Goal: Task Accomplishment & Management: Manage account settings

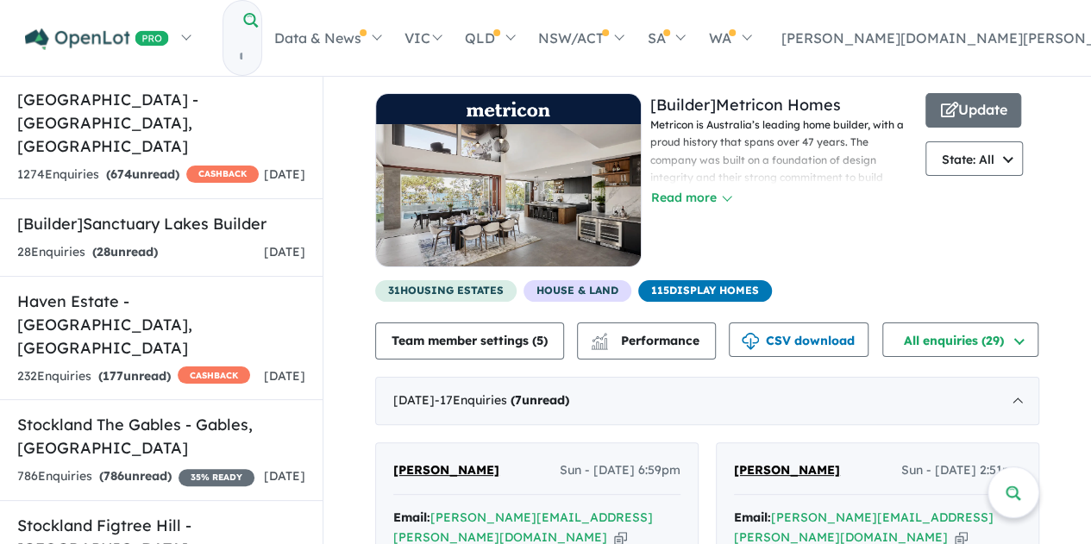
scroll to position [528, 0]
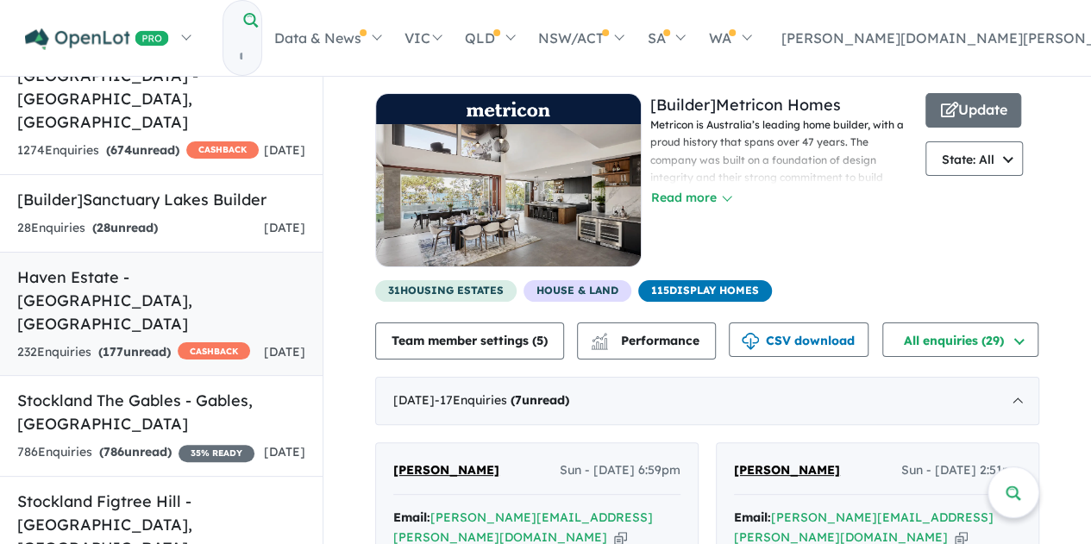
click at [192, 342] on div "232 Enquir ies ( 177 unread) CASHBACK" at bounding box center [133, 352] width 233 height 21
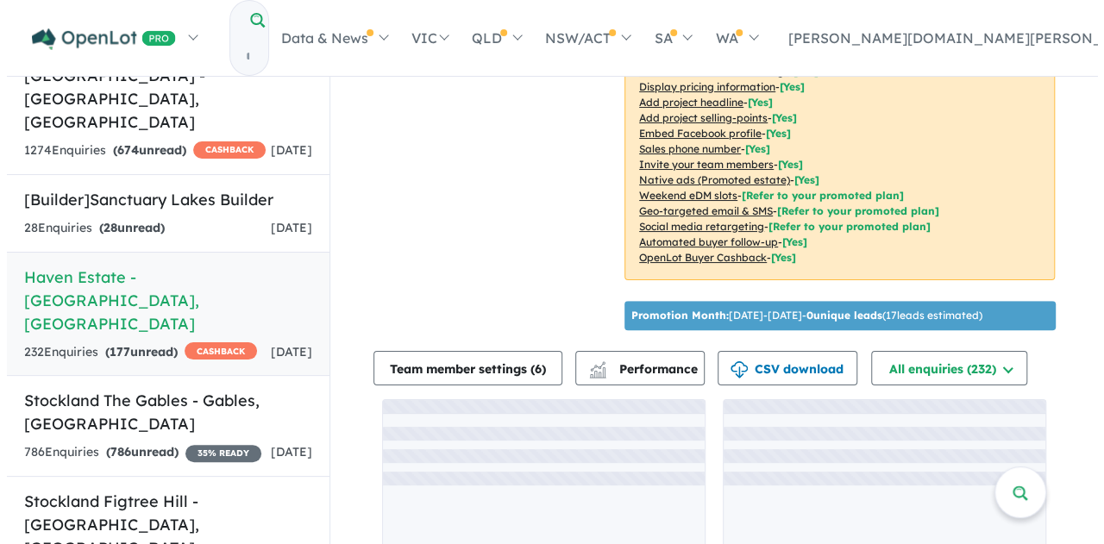
scroll to position [383, 0]
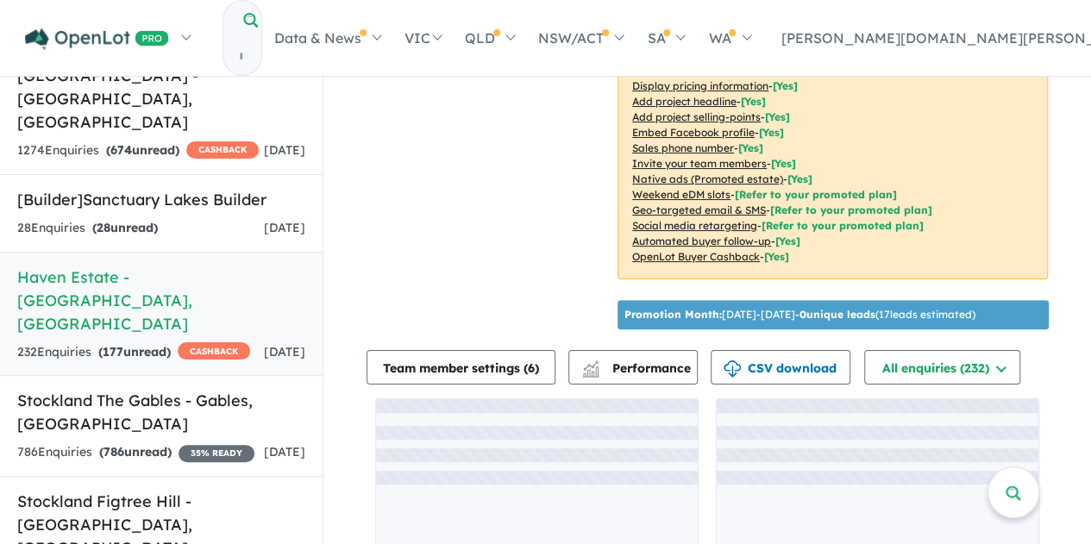
click at [652, 350] on button "Performance" at bounding box center [632, 367] width 129 height 34
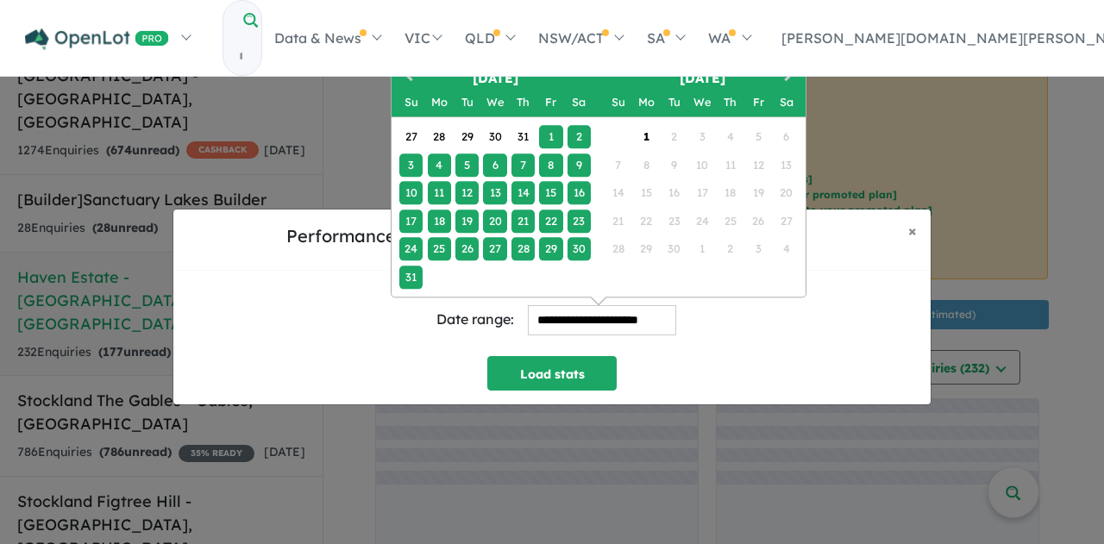
click at [621, 316] on input "**********" at bounding box center [602, 320] width 148 height 30
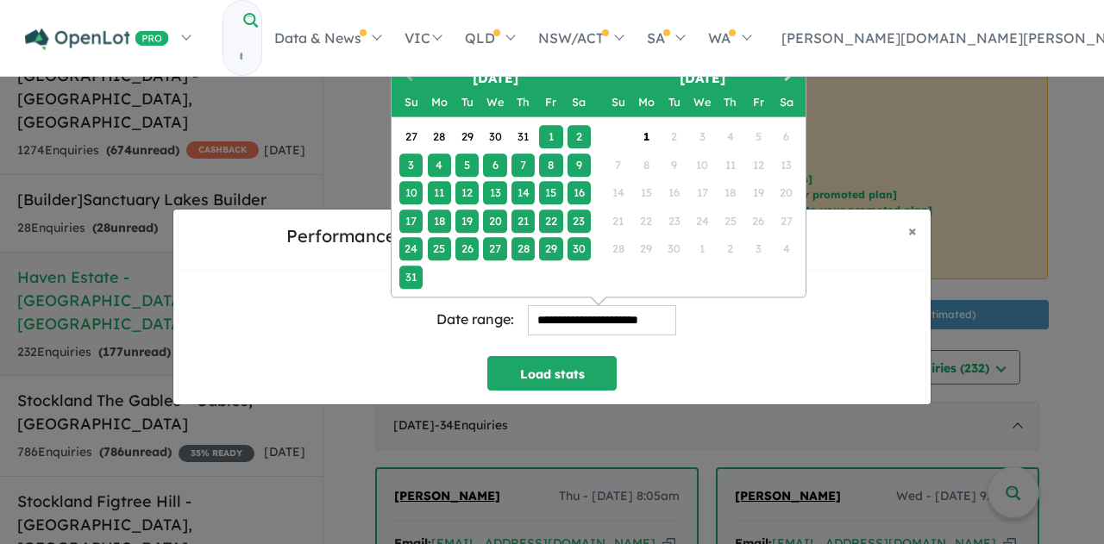
click at [399, 65] on button "Previous Month" at bounding box center [407, 78] width 28 height 28
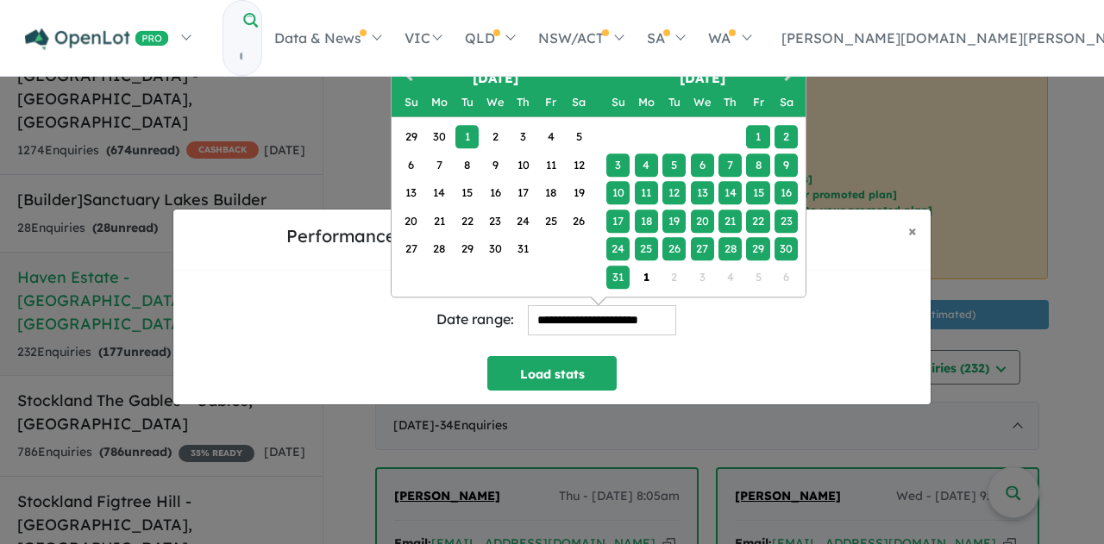
click at [469, 135] on div "1" at bounding box center [466, 136] width 23 height 23
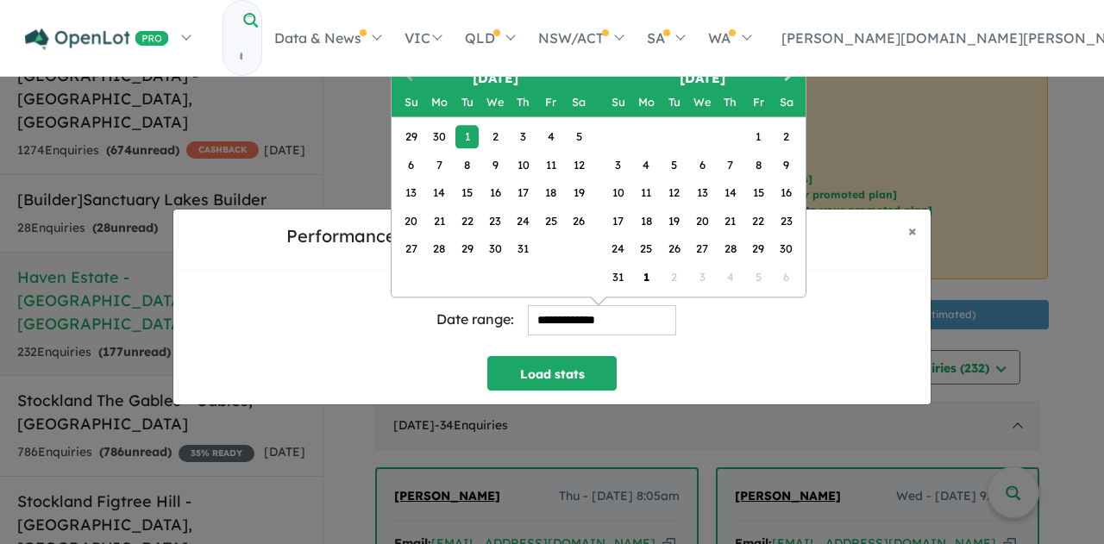
click at [410, 83] on button "Previous Month" at bounding box center [407, 78] width 28 height 28
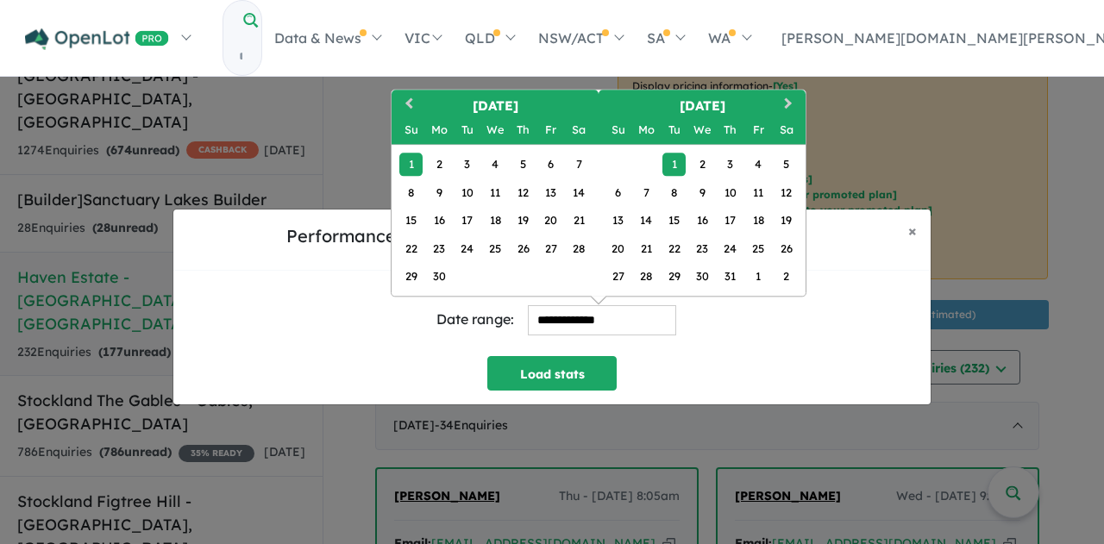
click at [416, 160] on div "1" at bounding box center [410, 164] width 23 height 23
click at [790, 106] on button "Next Month" at bounding box center [790, 105] width 28 height 28
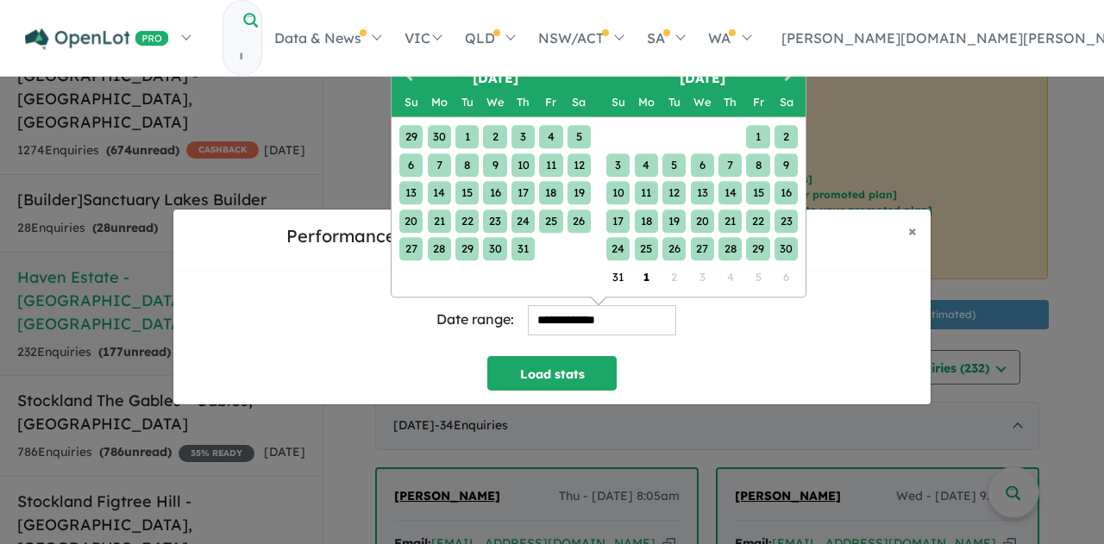
click at [792, 243] on div "30" at bounding box center [785, 248] width 23 height 23
type input "**********"
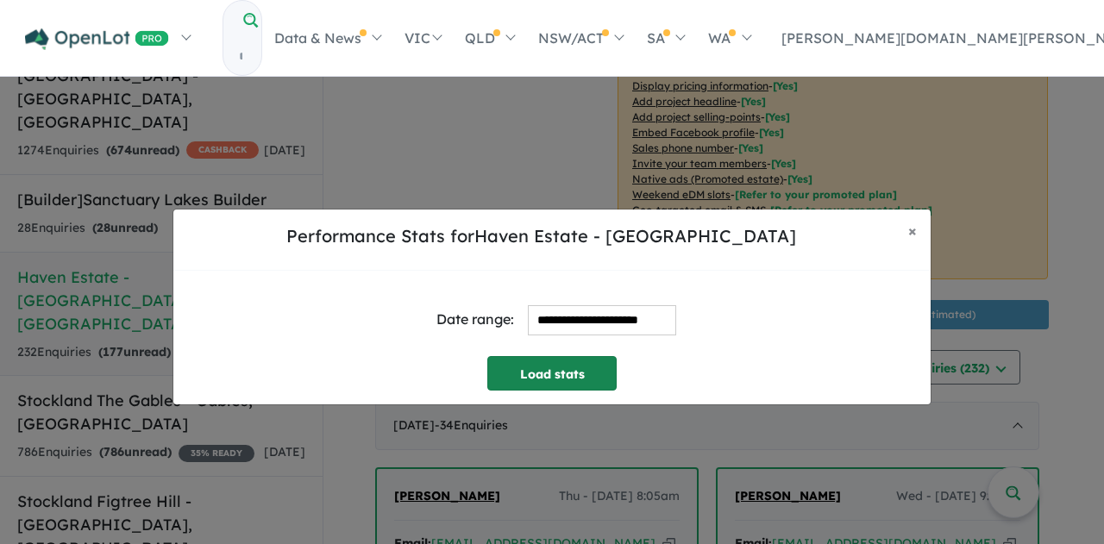
click at [541, 384] on button "Load stats" at bounding box center [551, 373] width 129 height 34
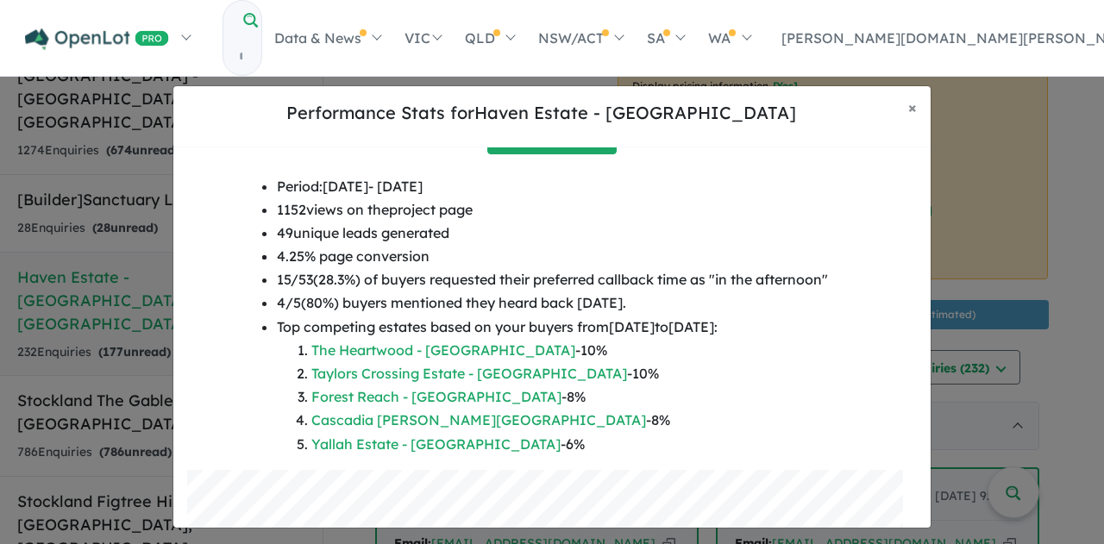
scroll to position [112, 0]
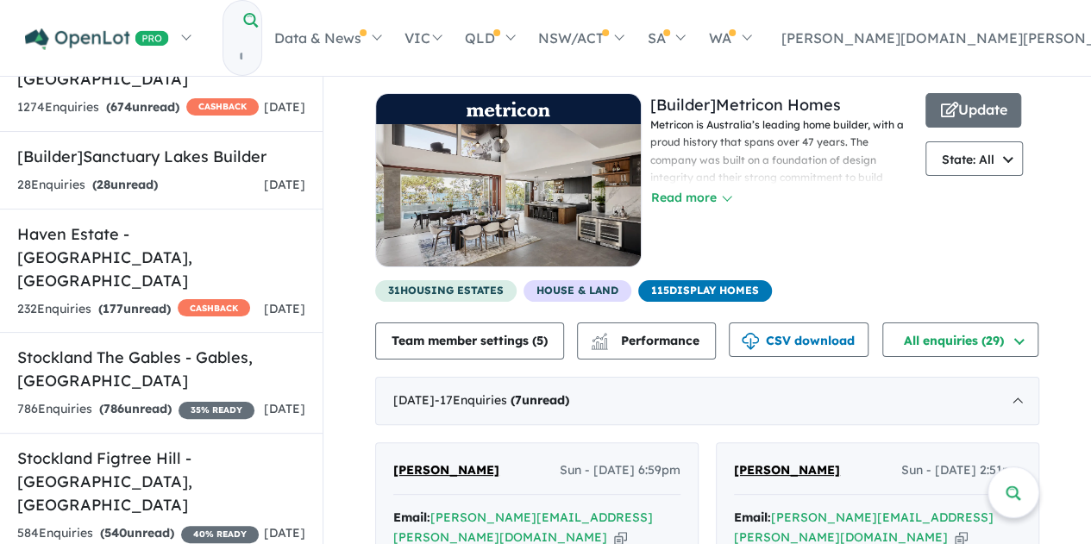
scroll to position [647, 0]
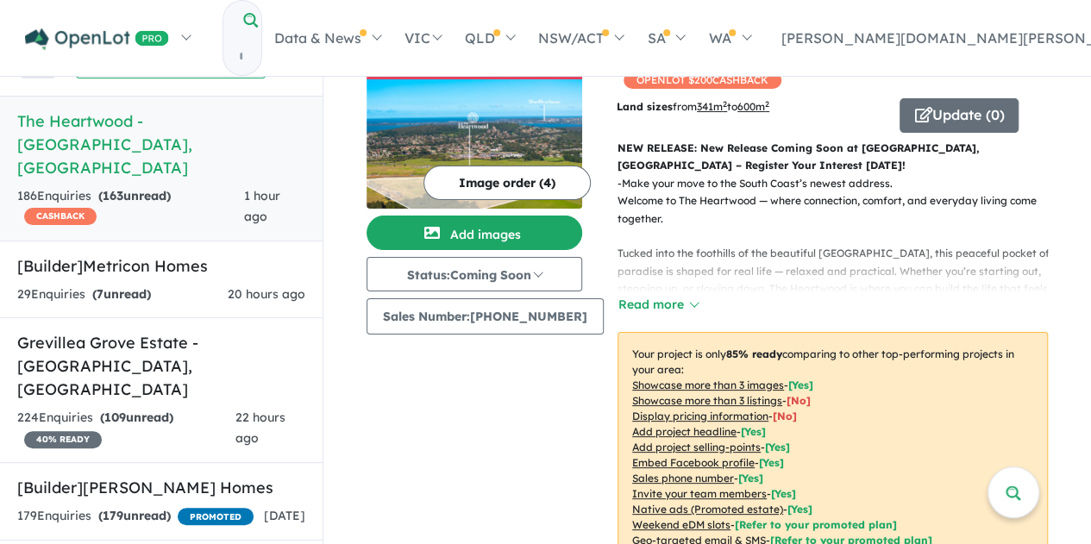
scroll to position [2, 0]
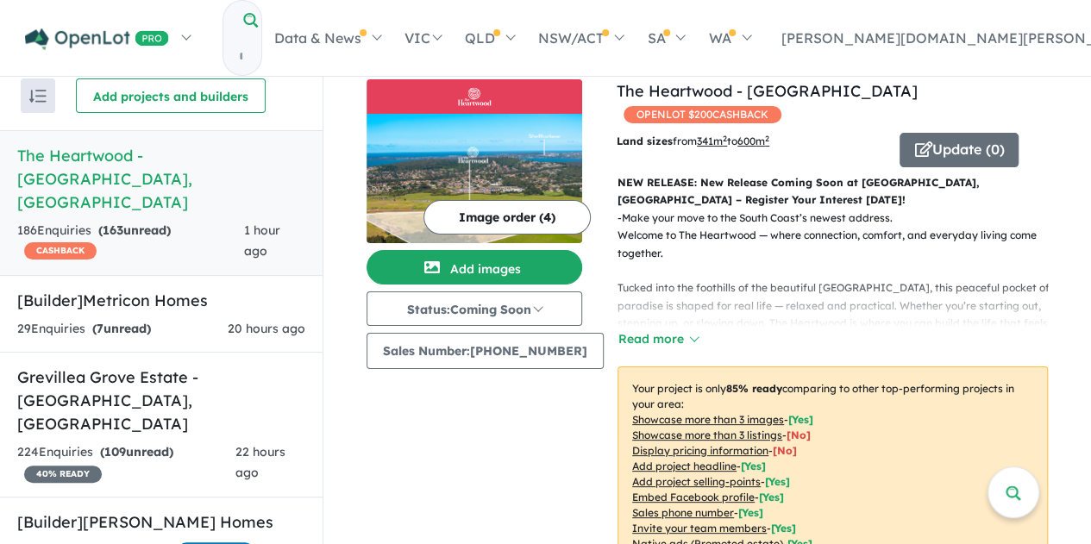
click at [194, 137] on link "The Heartwood - Cleveland , NSW 186 Enquir ies ( 163 unread) CASHBACK 1 hour ago" at bounding box center [161, 203] width 322 height 146
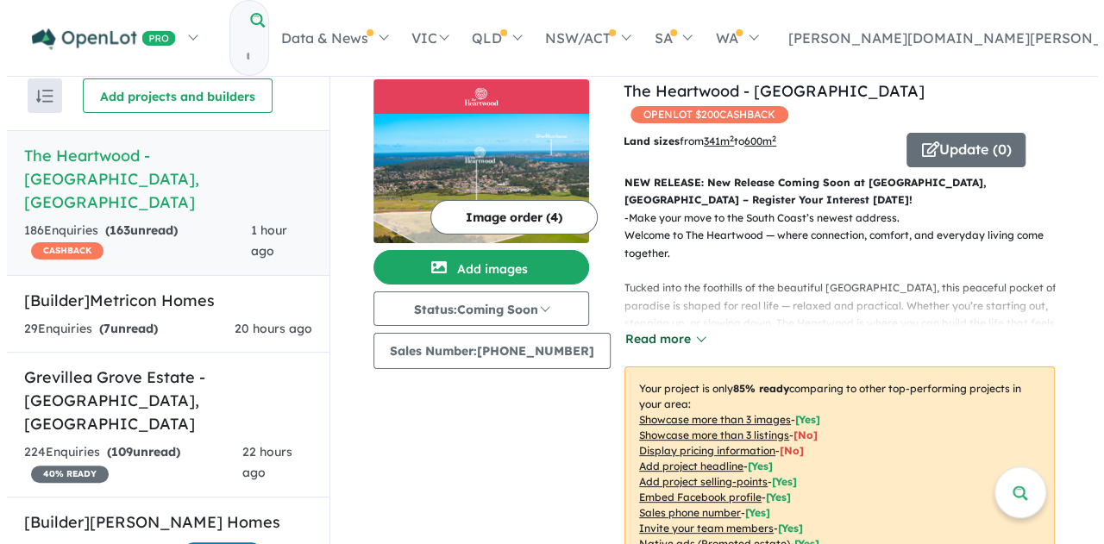
scroll to position [470, 0]
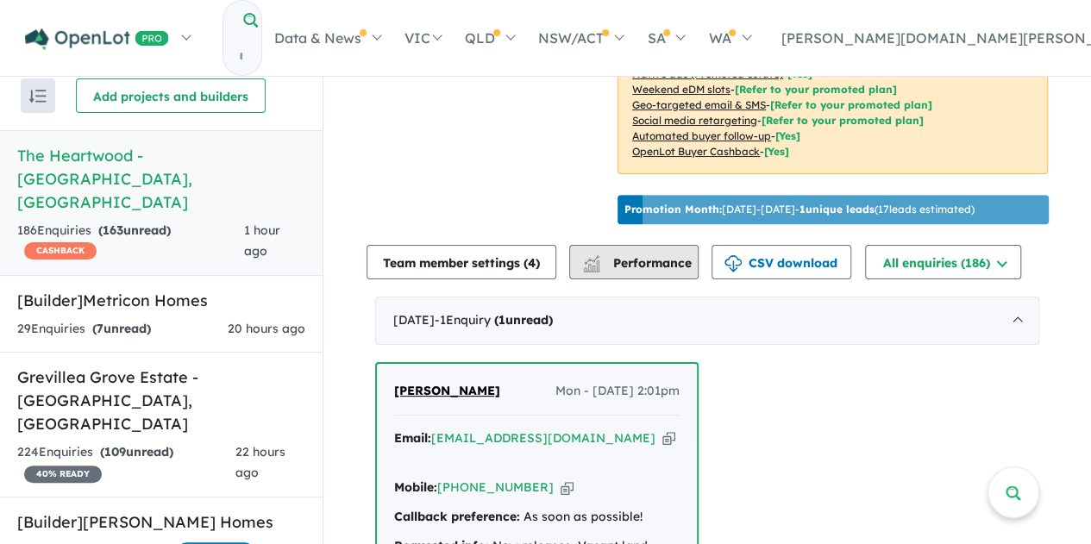
click at [656, 265] on button "Performance" at bounding box center [633, 262] width 129 height 34
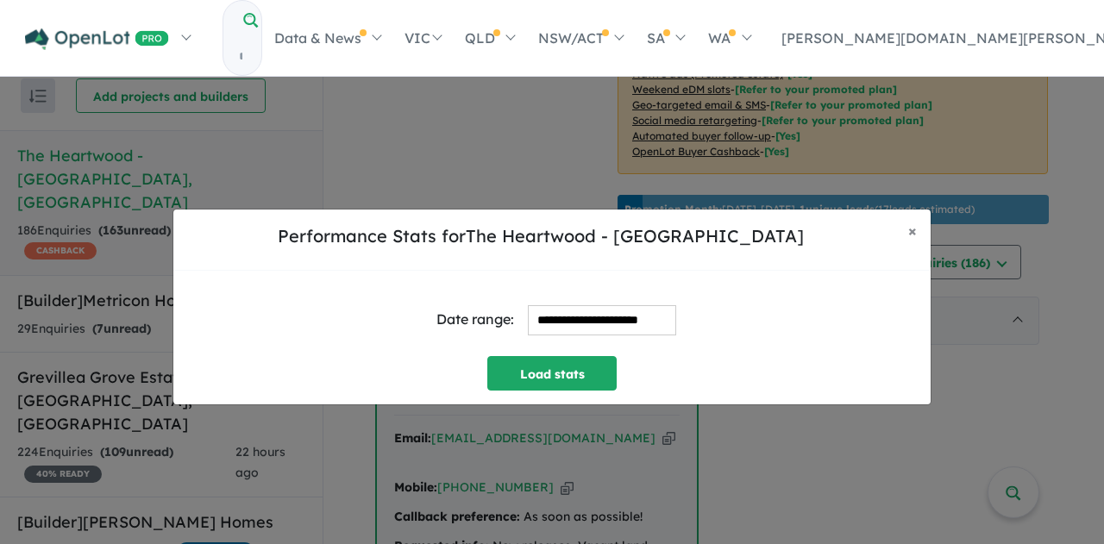
click at [587, 325] on input "**********" at bounding box center [602, 320] width 148 height 30
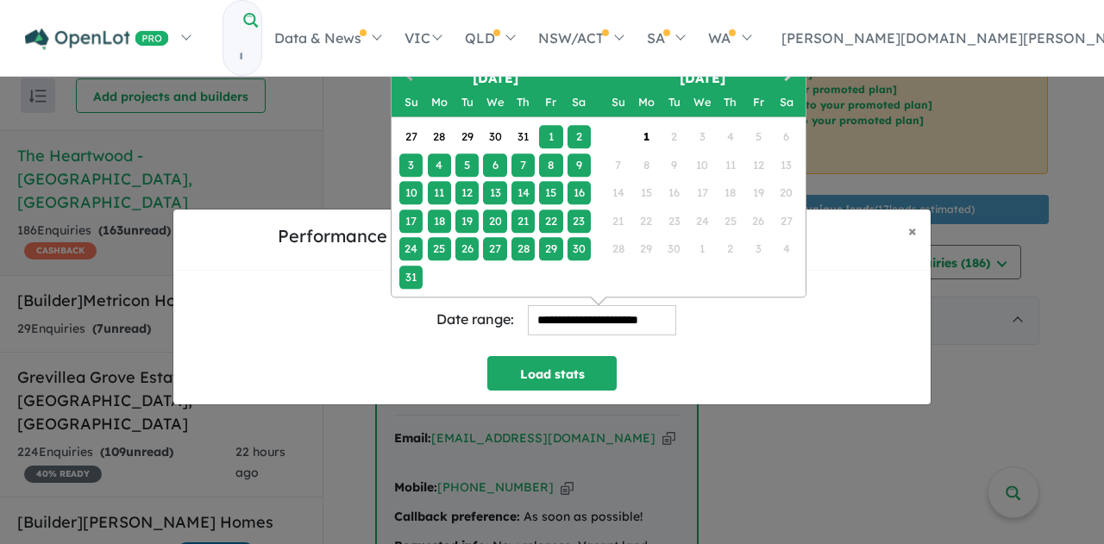
click at [404, 69] on button "Previous Month" at bounding box center [407, 78] width 28 height 28
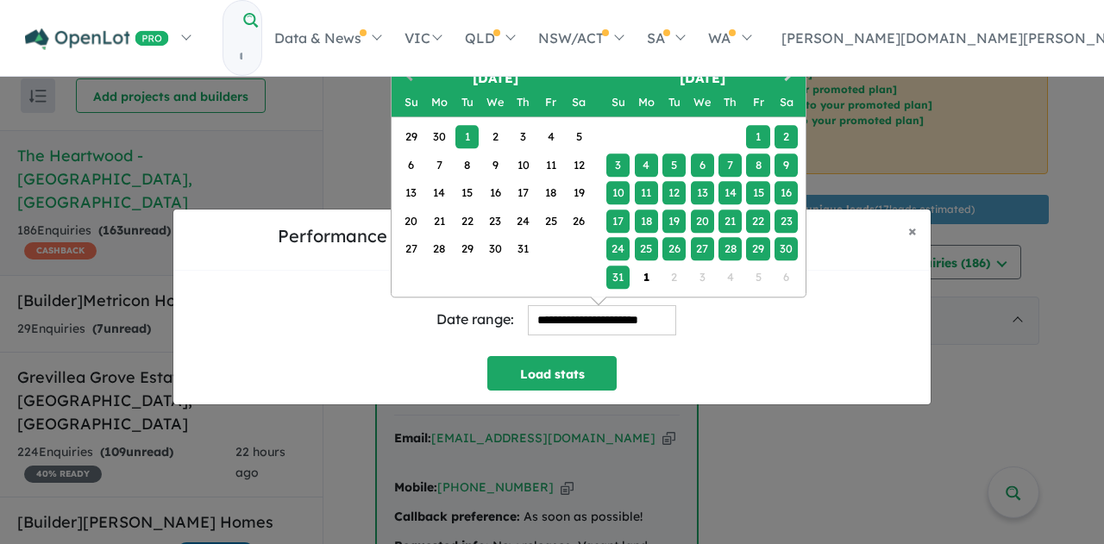
click at [409, 73] on span "Previous Month" at bounding box center [409, 77] width 0 height 22
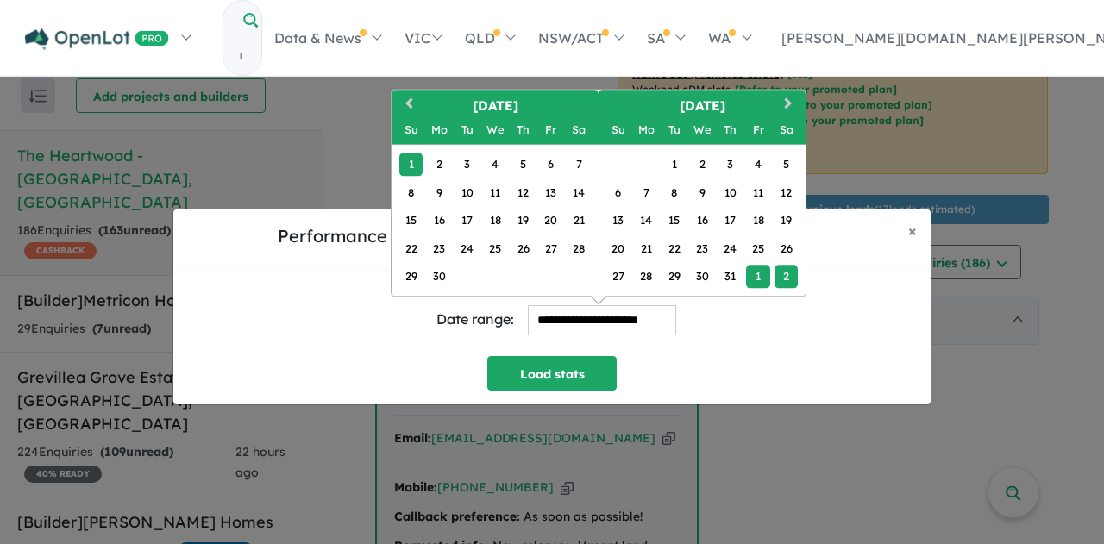
click at [417, 167] on div "1" at bounding box center [410, 164] width 23 height 23
click at [788, 102] on span "Next Month" at bounding box center [788, 104] width 0 height 22
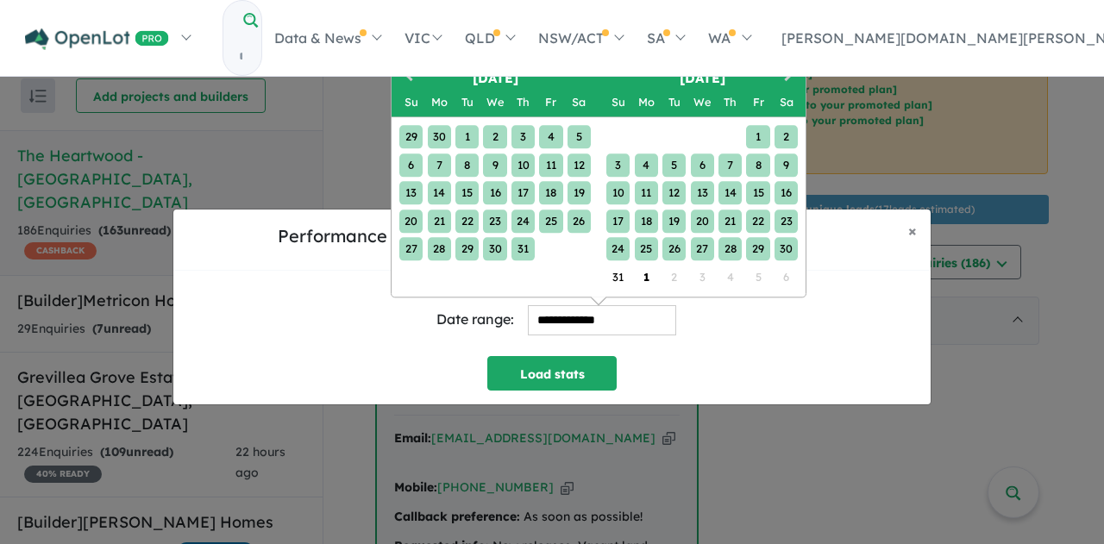
click at [785, 247] on div "30" at bounding box center [785, 248] width 23 height 23
type input "**********"
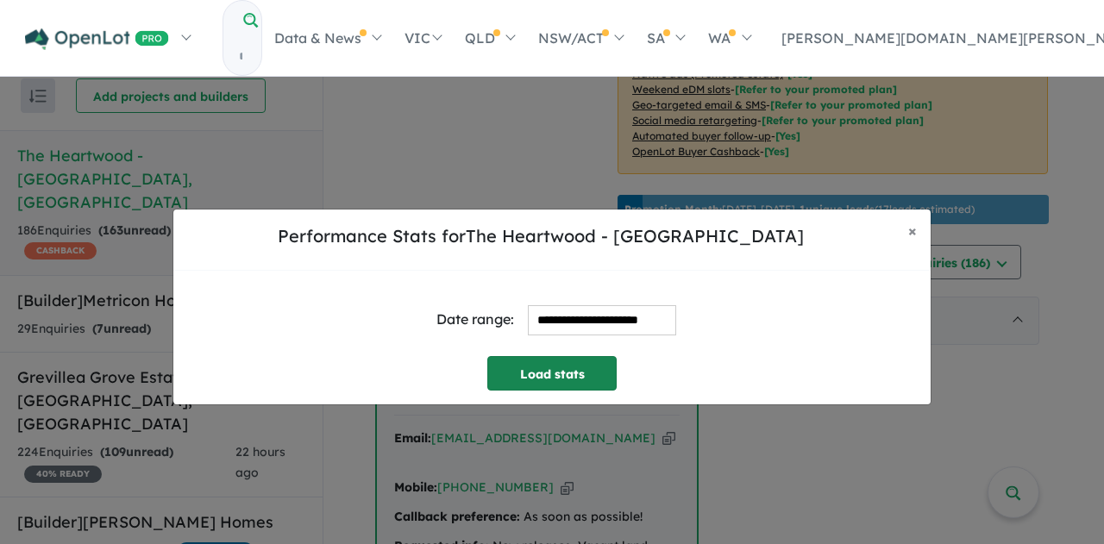
click at [544, 375] on button "Load stats" at bounding box center [551, 373] width 129 height 34
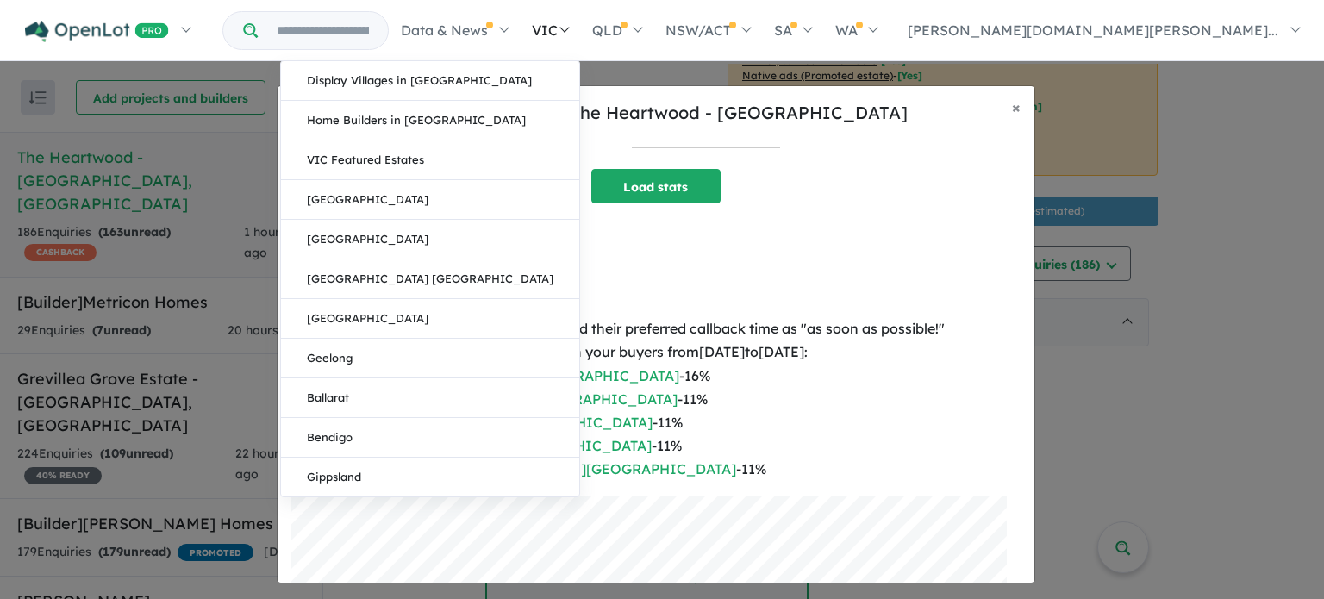
scroll to position [64, 0]
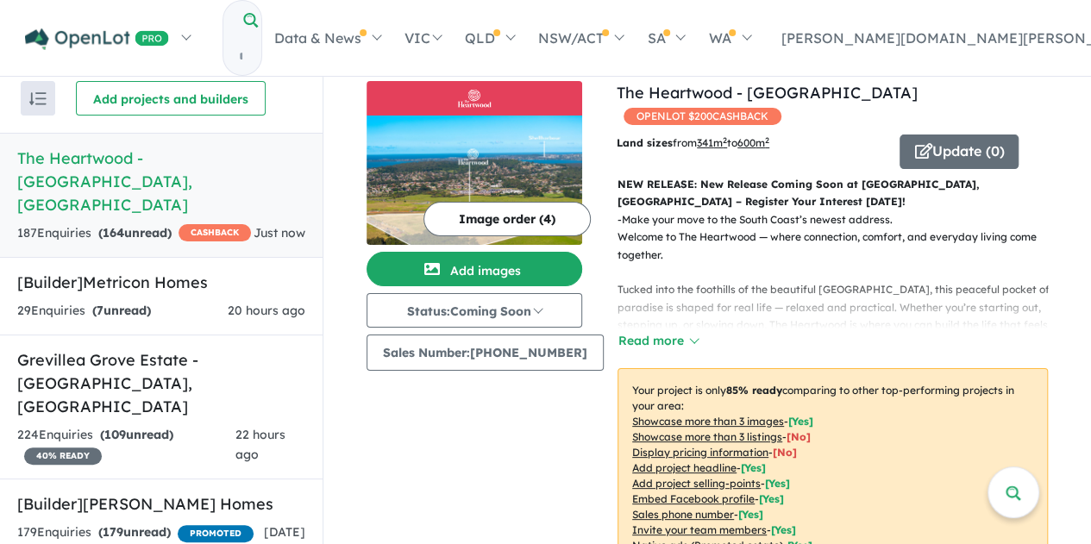
click at [109, 170] on link "The Heartwood - Cleveland , NSW 187 Enquir ies ( 164 unread) CASHBACK Just now" at bounding box center [161, 195] width 322 height 125
click at [752, 97] on link "The Heartwood - [GEOGRAPHIC_DATA]" at bounding box center [766, 93] width 301 height 20
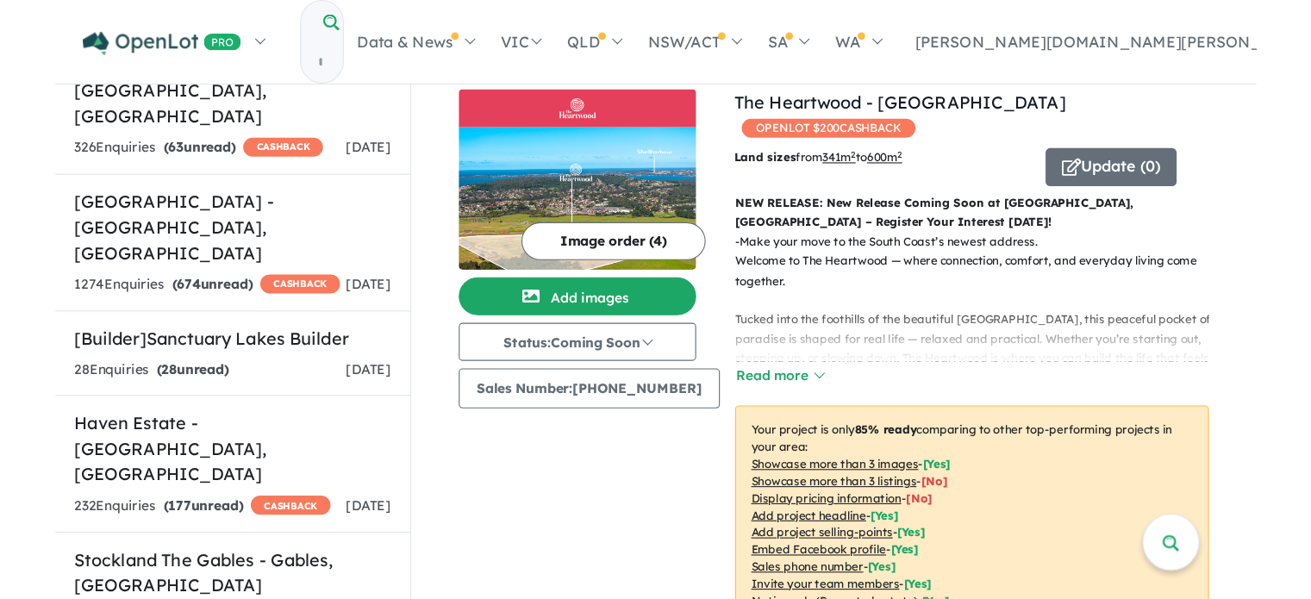
scroll to position [544, 0]
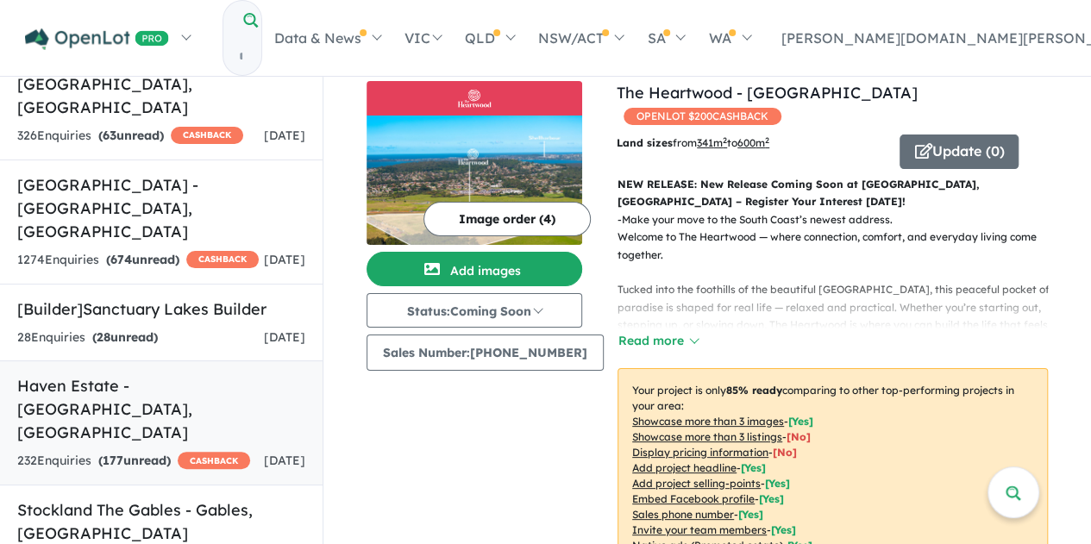
click at [136, 374] on h5 "Haven Estate - Cambewarra , NSW" at bounding box center [161, 409] width 288 height 70
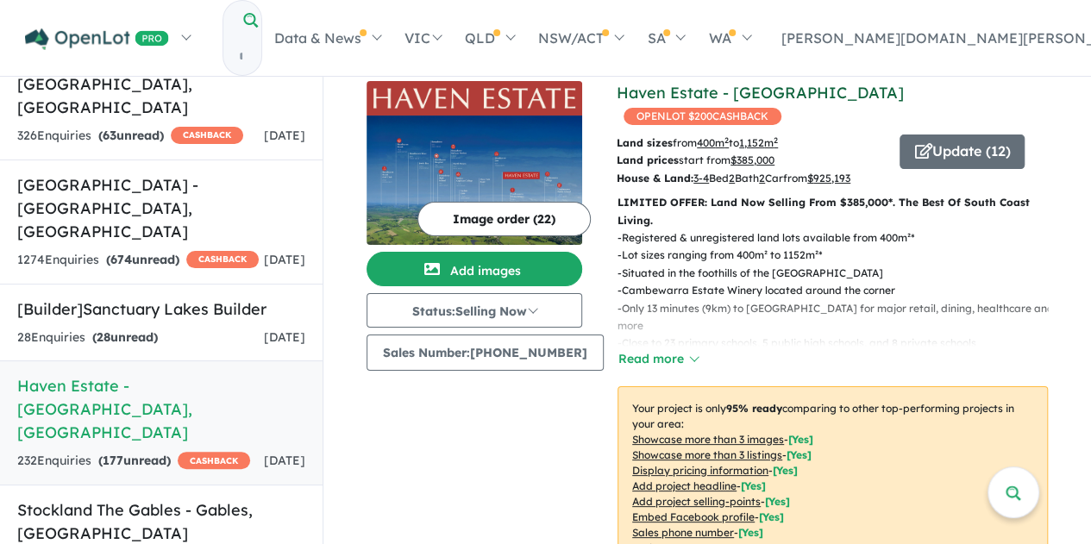
click at [669, 92] on link "Haven Estate - [GEOGRAPHIC_DATA]" at bounding box center [759, 93] width 287 height 20
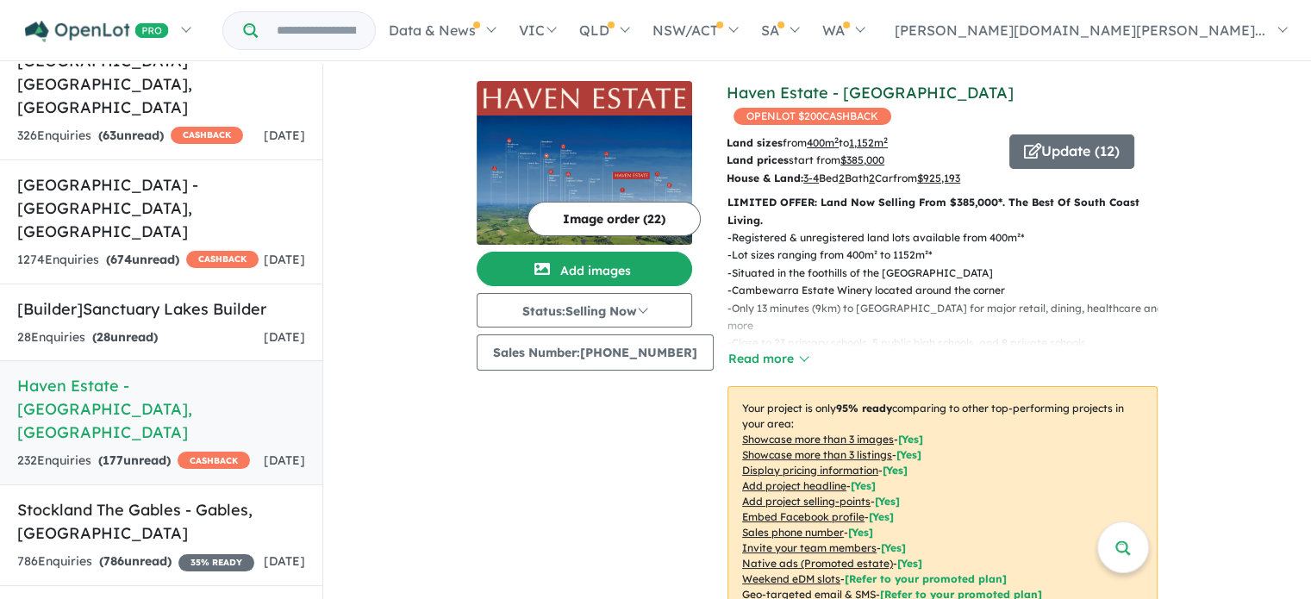
scroll to position [544, 0]
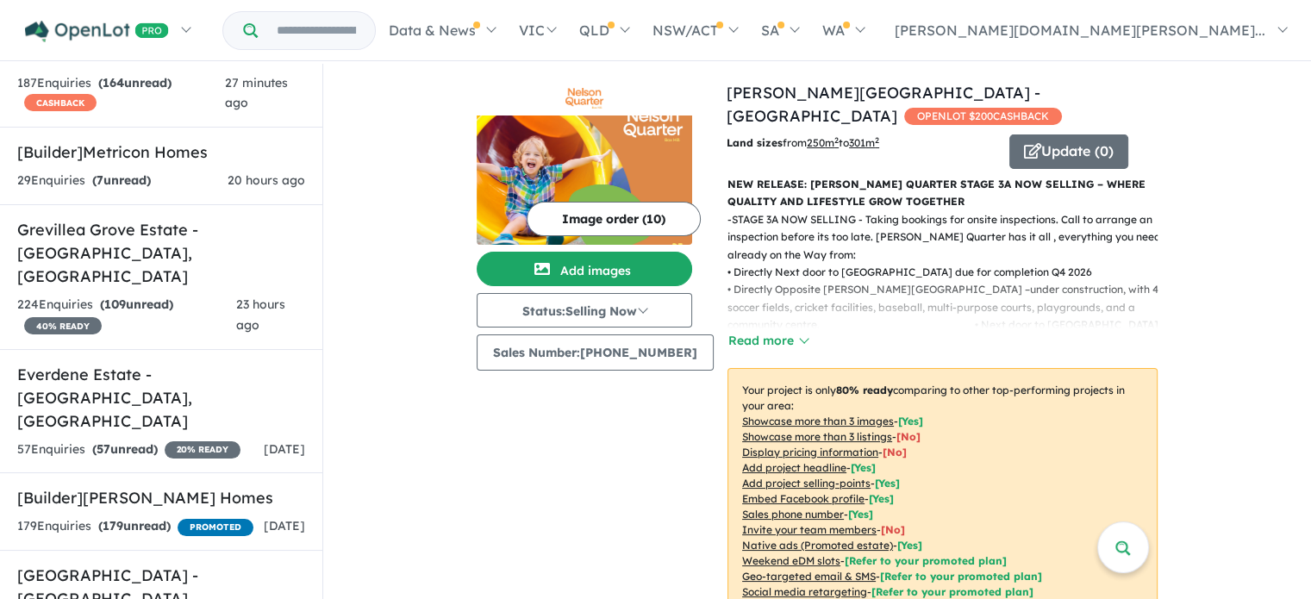
scroll to position [345, 0]
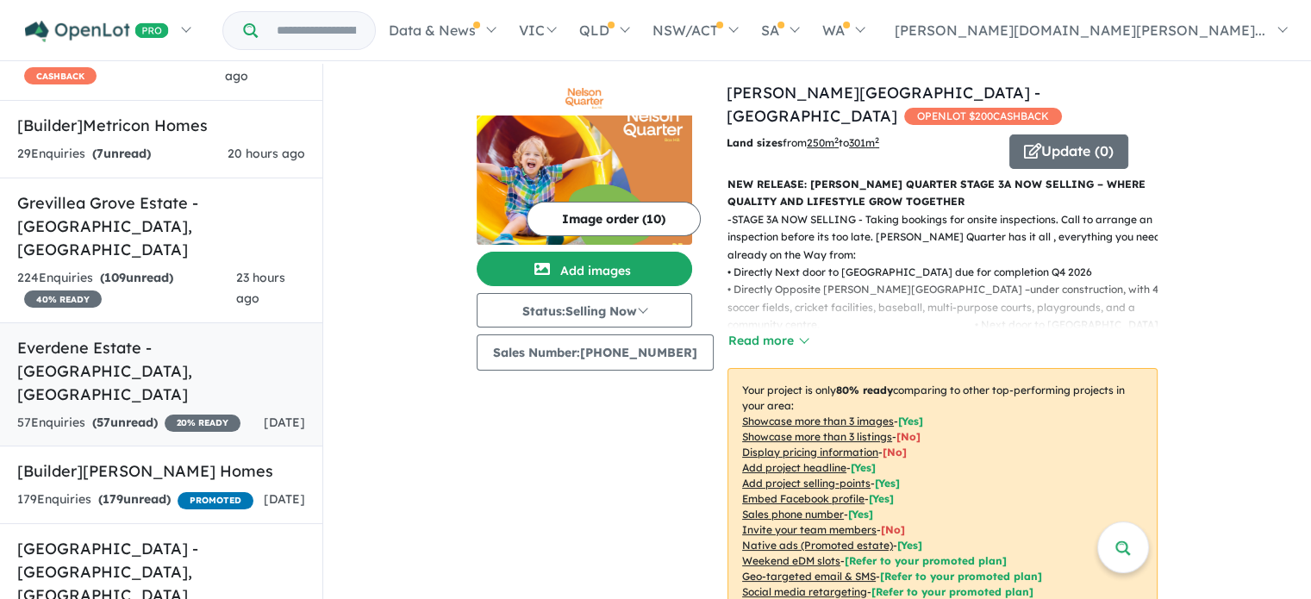
click at [152, 336] on h5 "Everdene Estate - [GEOGRAPHIC_DATA] , [GEOGRAPHIC_DATA]" at bounding box center [161, 371] width 288 height 70
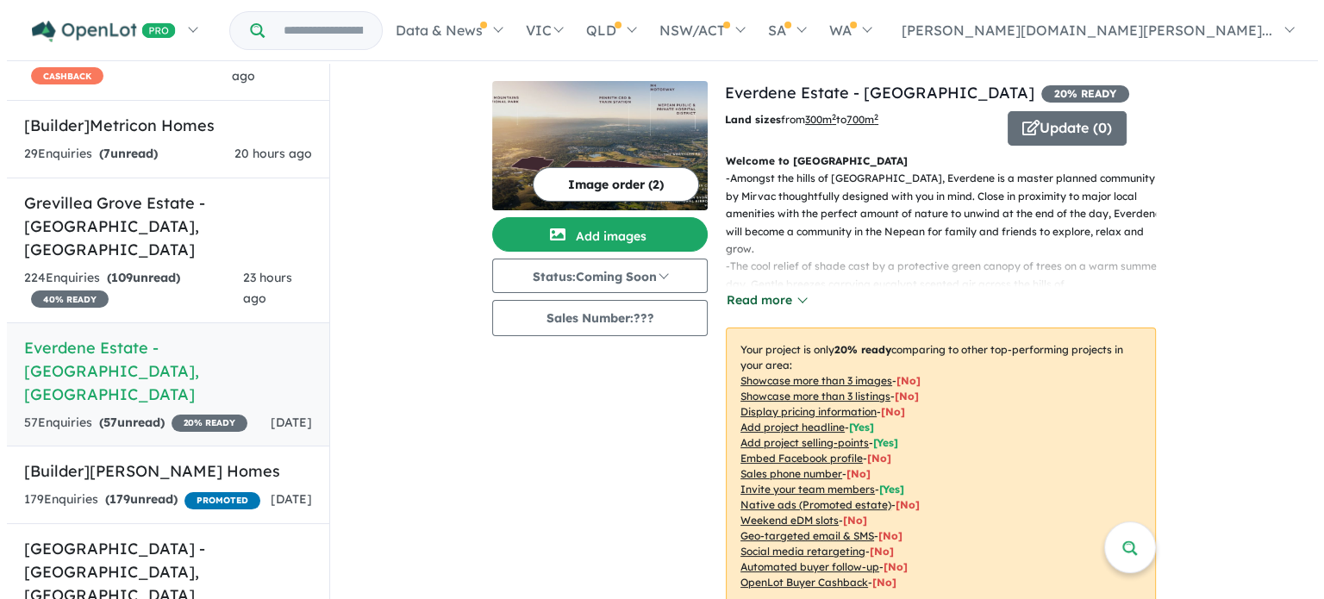
scroll to position [297, 0]
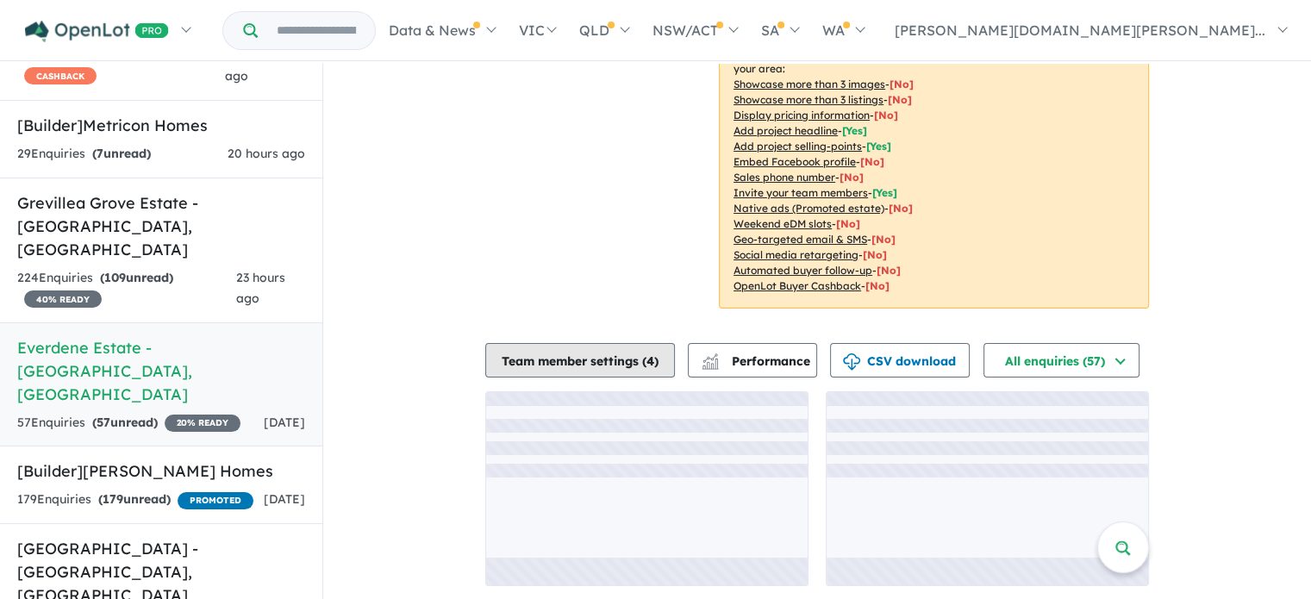
click at [638, 352] on button "Team member settings ( 4 )" at bounding box center [580, 360] width 190 height 34
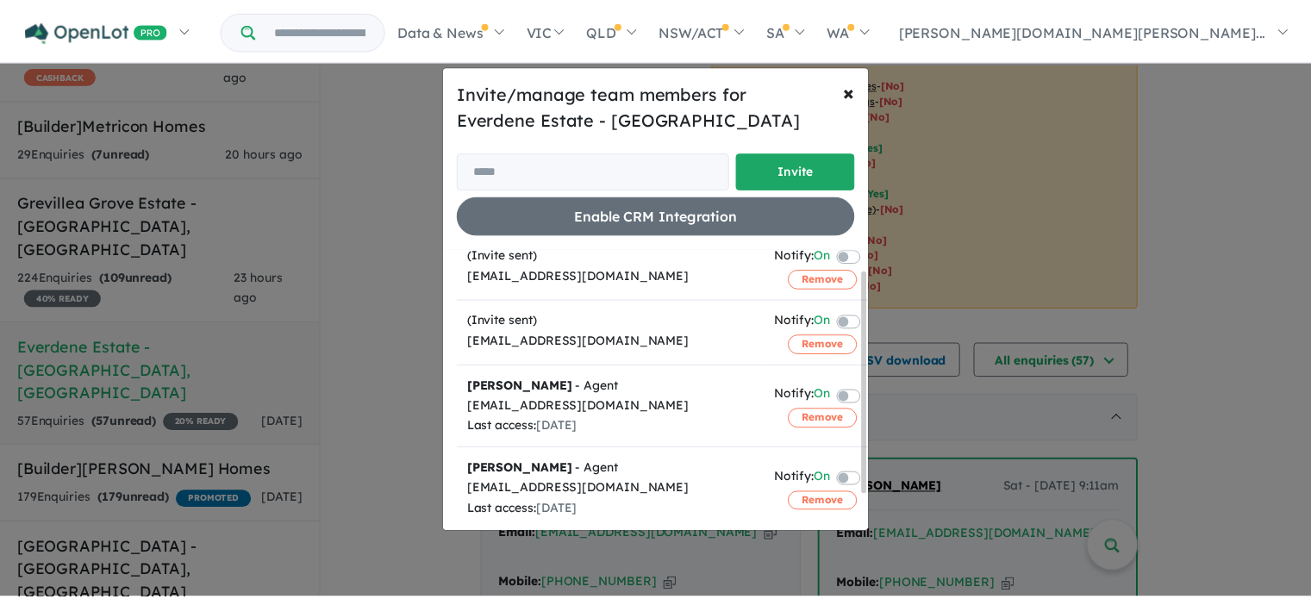
scroll to position [0, 0]
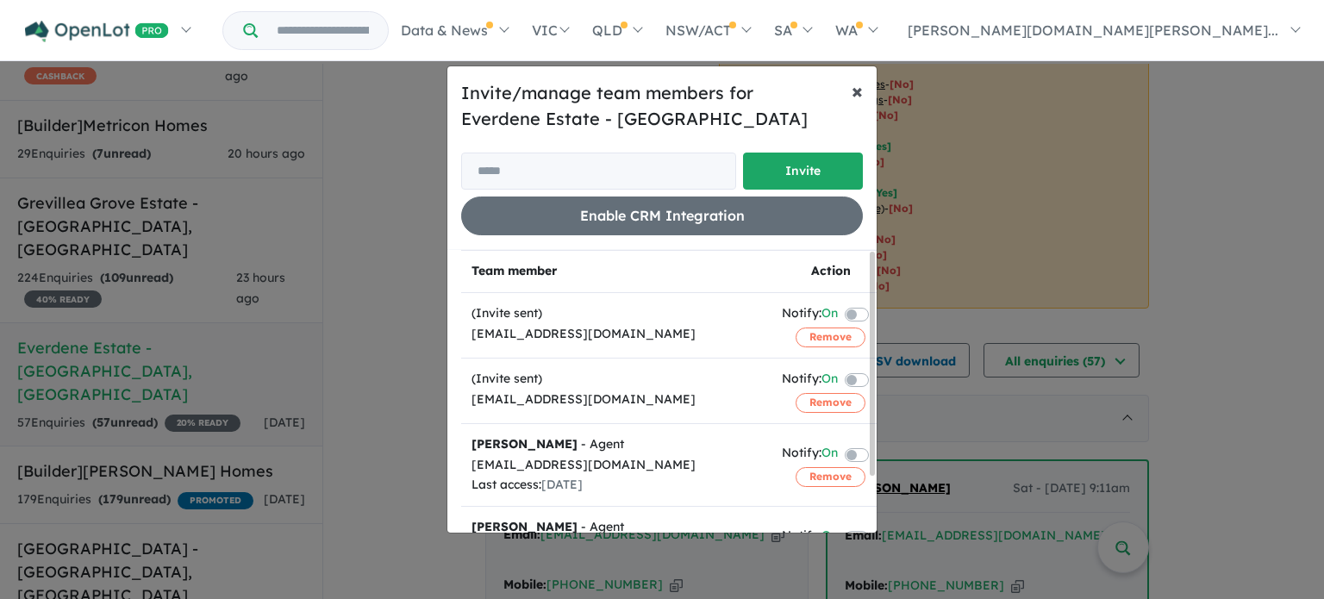
click at [860, 91] on span "×" at bounding box center [857, 91] width 11 height 26
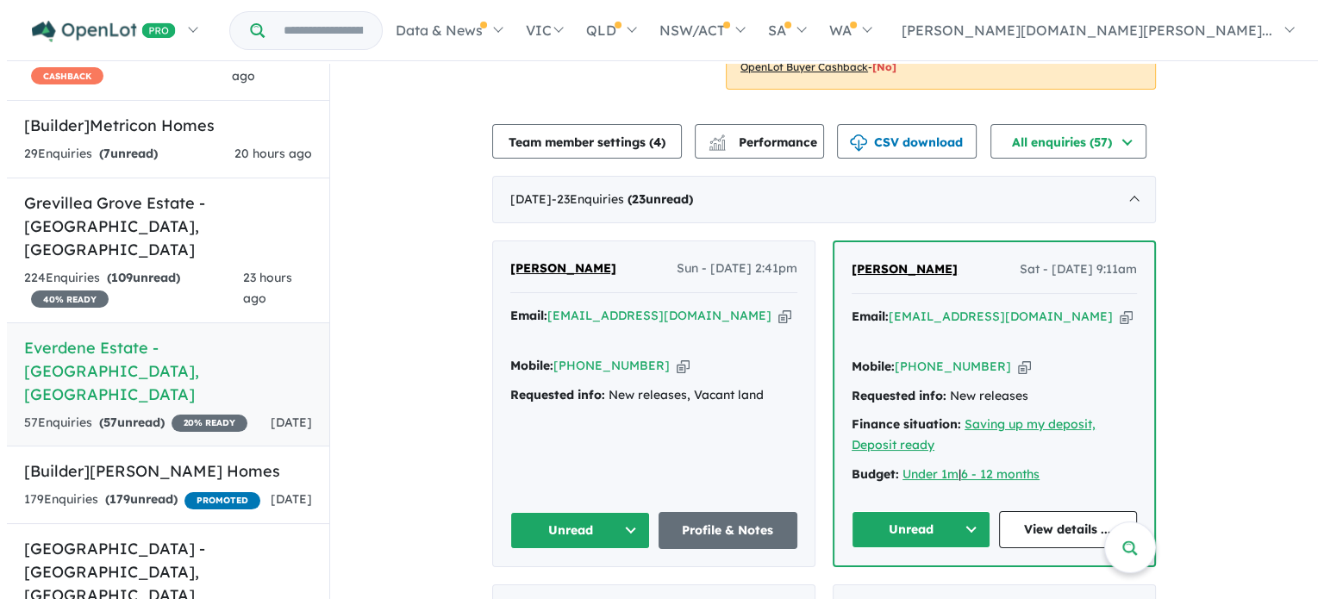
scroll to position [517, 0]
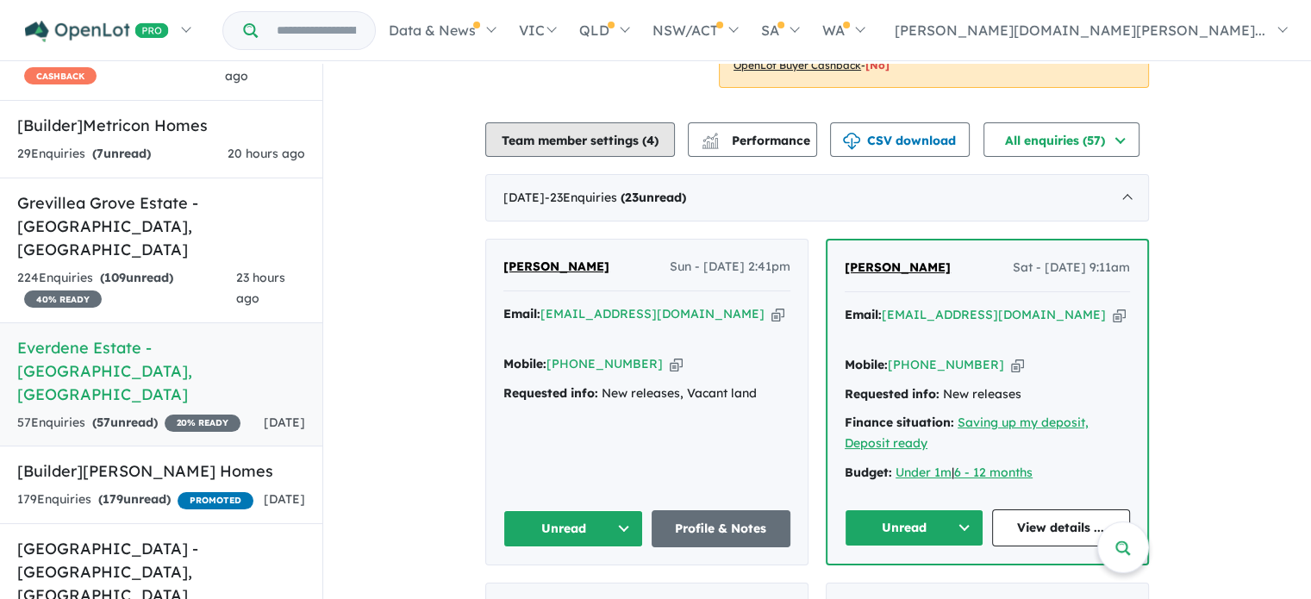
click at [603, 138] on button "Team member settings ( 4 )" at bounding box center [580, 139] width 190 height 34
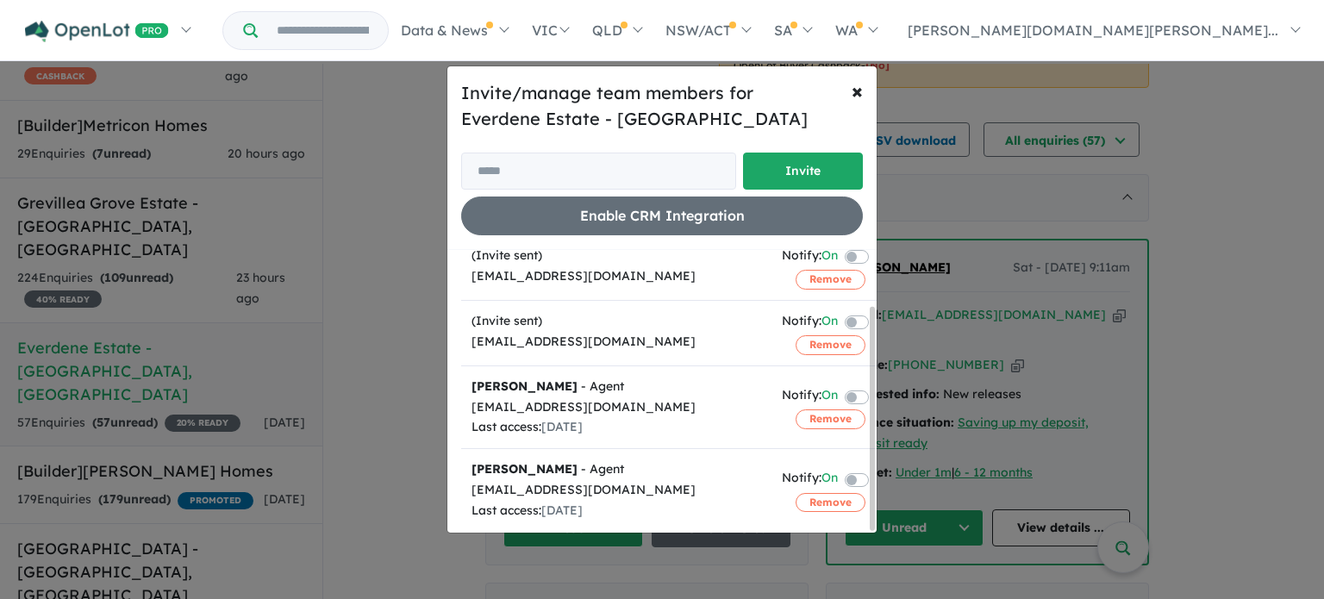
scroll to position [0, 0]
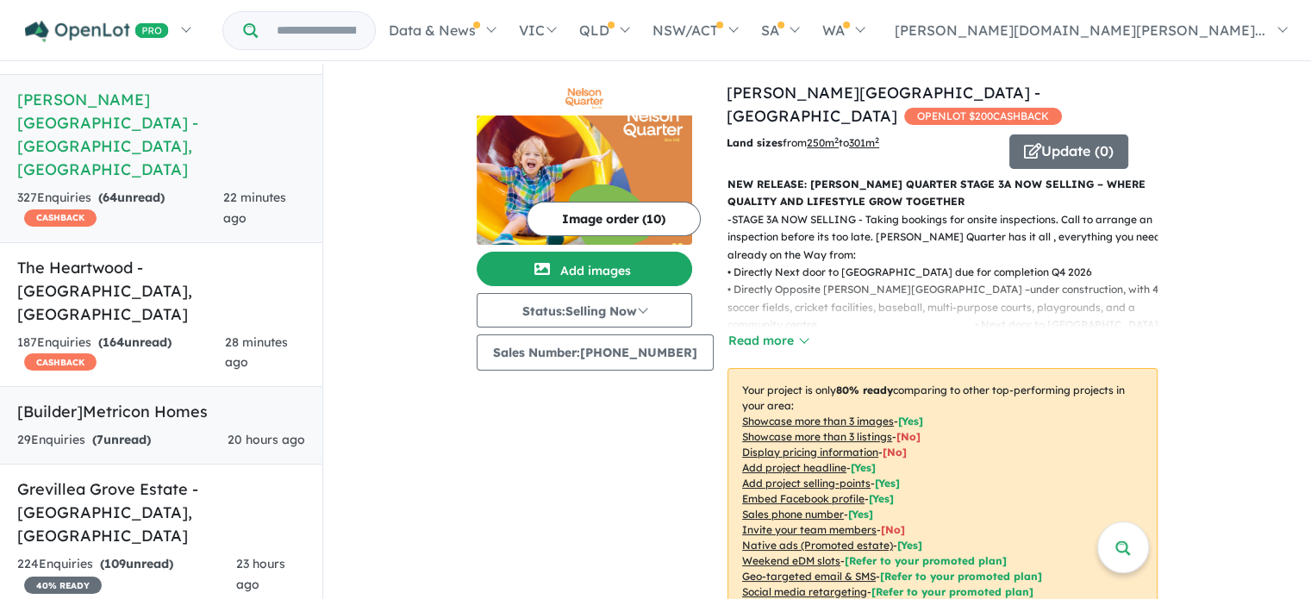
scroll to position [86, 0]
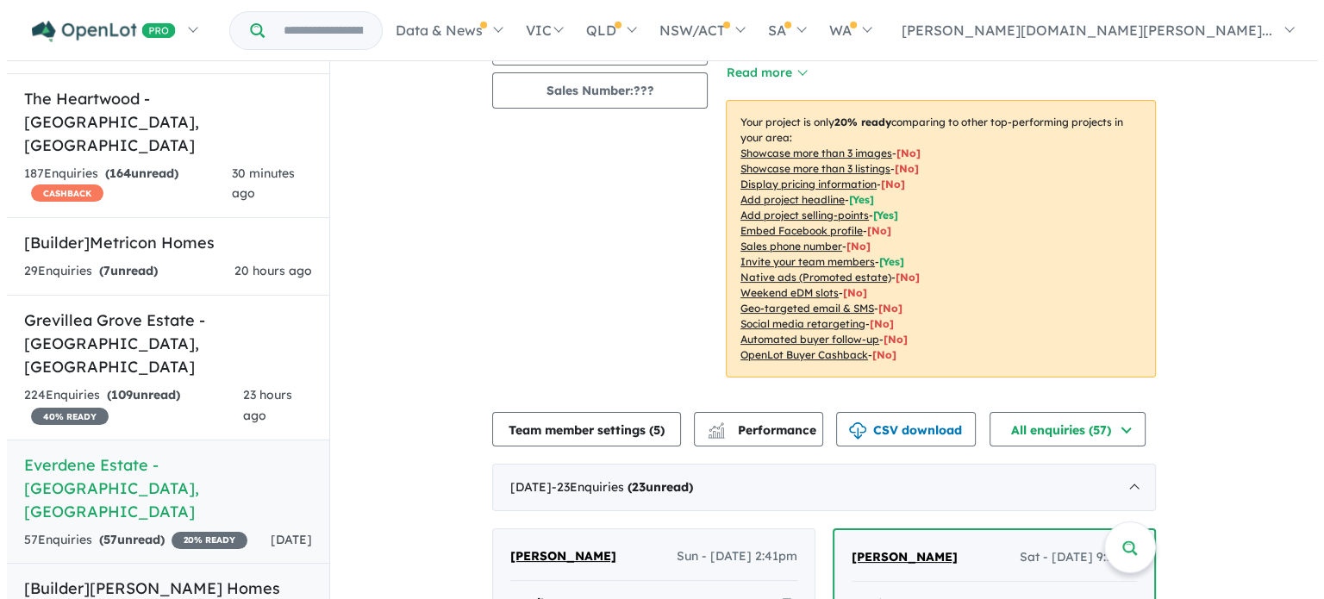
scroll to position [259, 0]
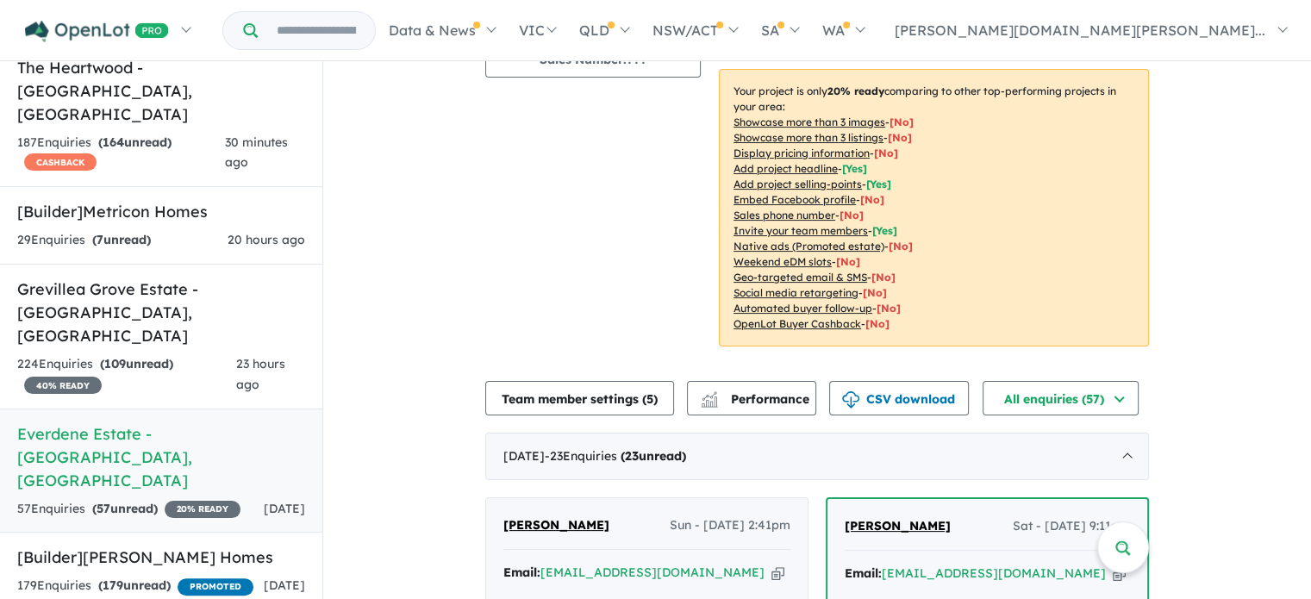
click at [153, 422] on h5 "Everdene Estate - Mulgoa , NSW" at bounding box center [161, 457] width 288 height 70
click at [596, 396] on button "Team member settings ( 5 )" at bounding box center [579, 398] width 189 height 34
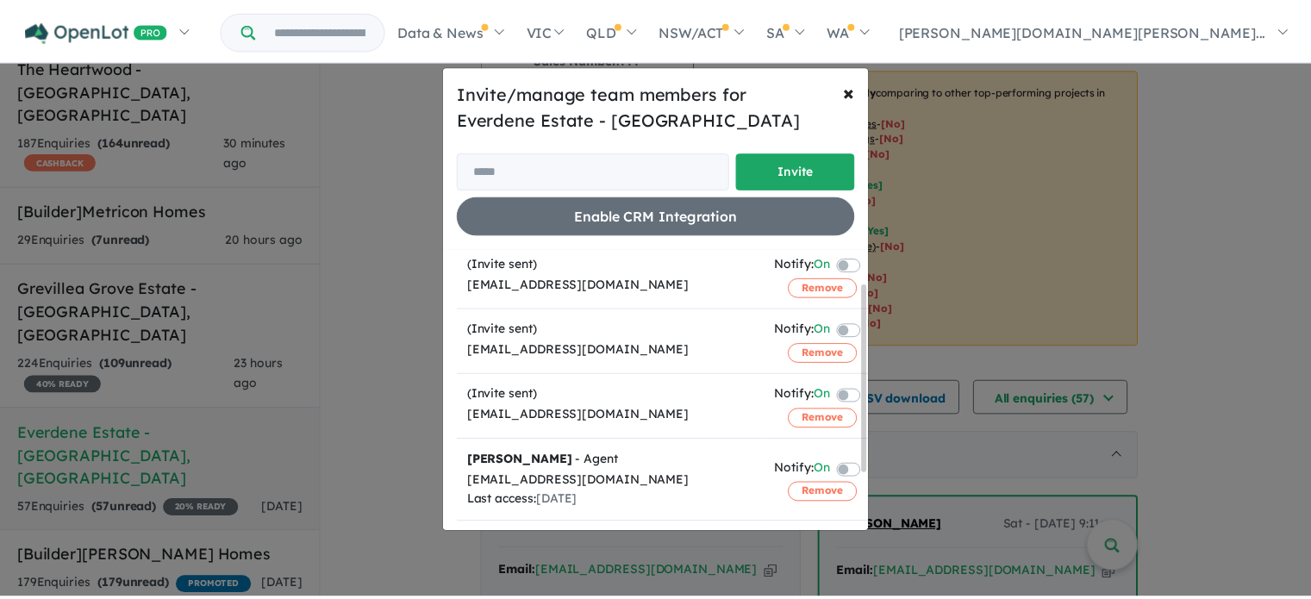
scroll to position [0, 0]
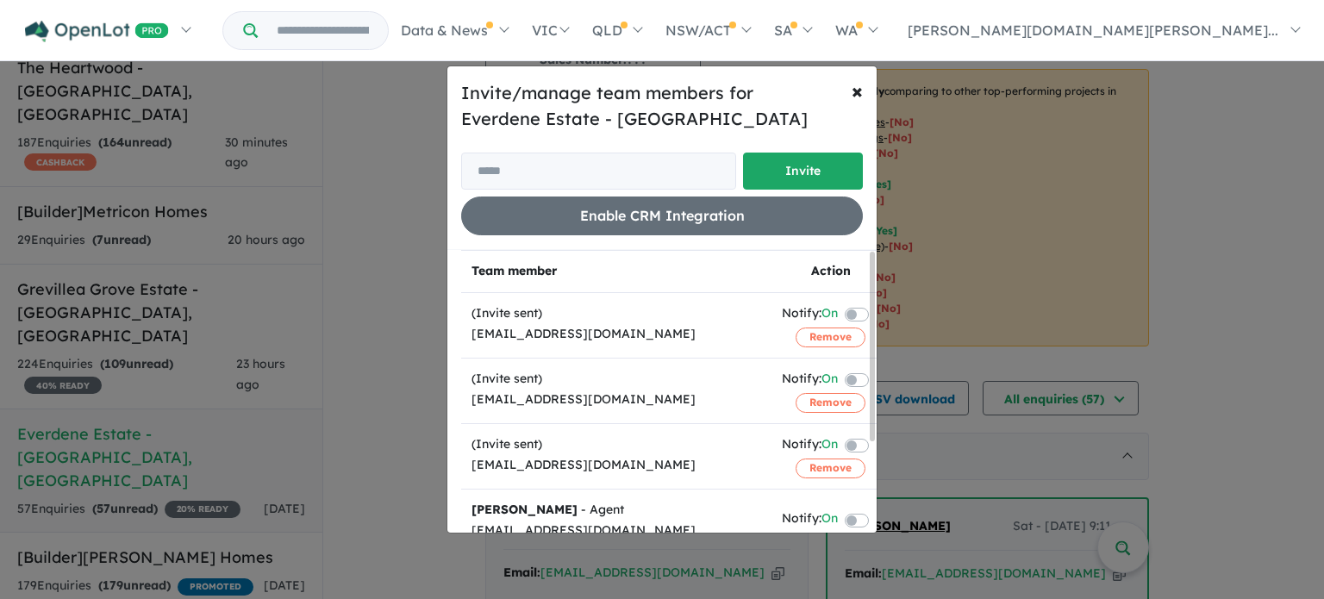
click at [376, 289] on div "Invite/manage team members for Everdene Estate - Mulgoa Invite Enable CRM Integ…" at bounding box center [662, 299] width 1324 height 599
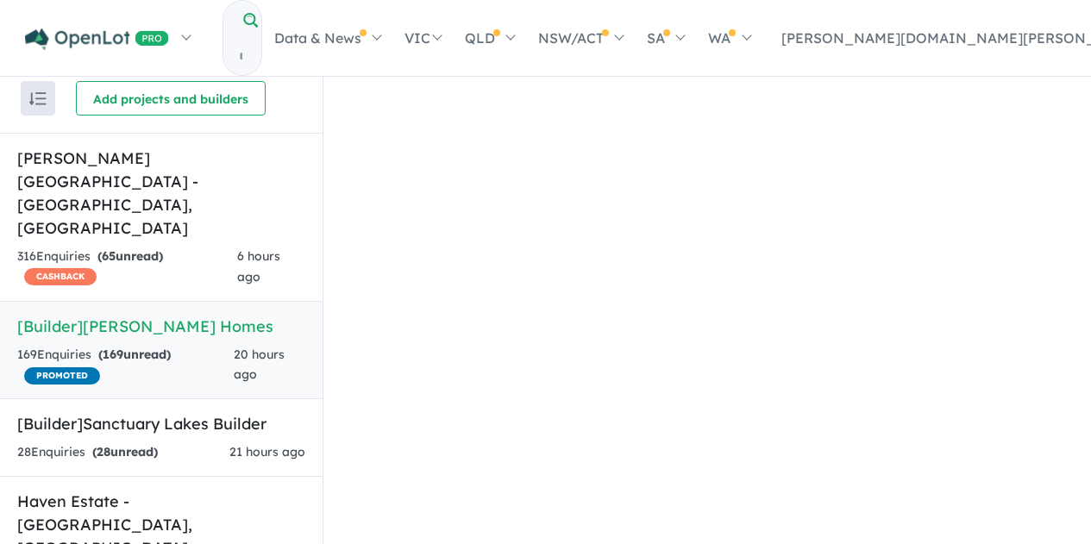
scroll to position [2, 0]
